Goal: Information Seeking & Learning: Learn about a topic

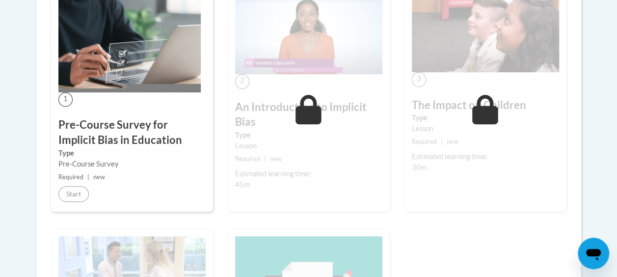
scroll to position [295, 0]
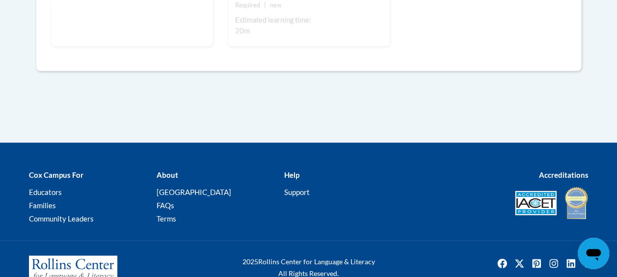
scroll to position [763, 0]
